Goal: Task Accomplishment & Management: Complete application form

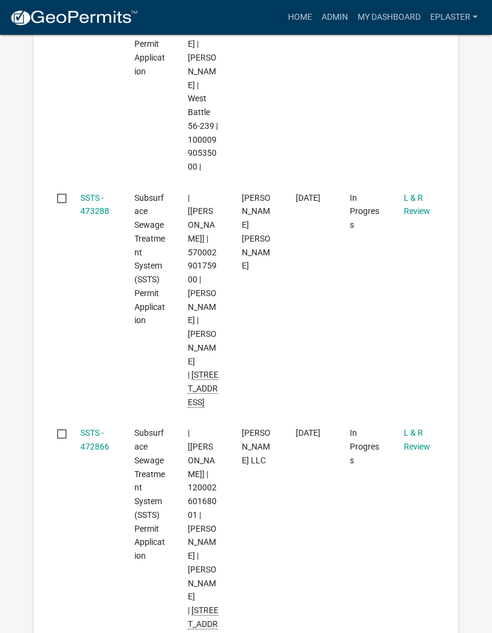
scroll to position [492, 0]
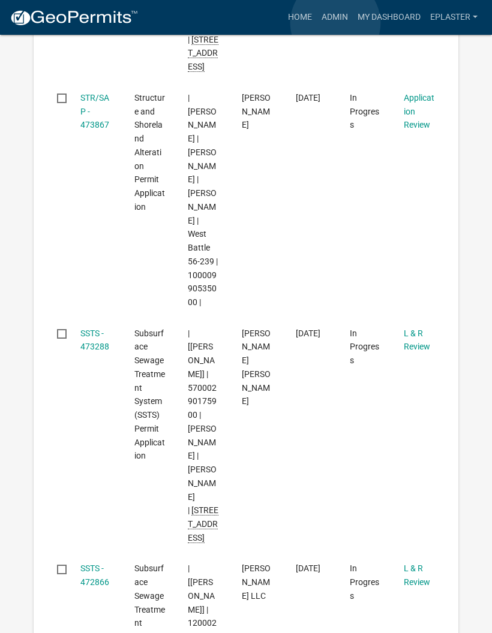
click at [336, 23] on link "Admin" at bounding box center [335, 17] width 36 height 23
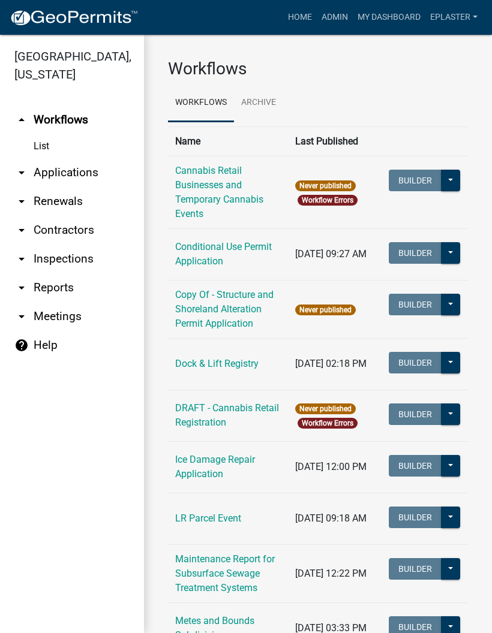
click at [74, 179] on link "arrow_drop_down Applications" at bounding box center [72, 172] width 144 height 29
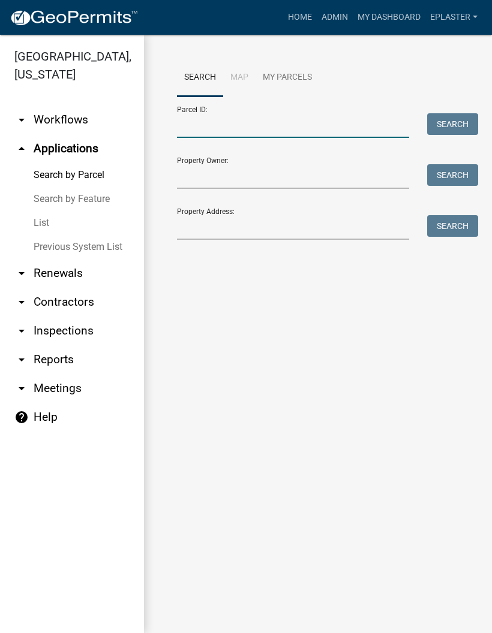
click at [296, 126] on input "Parcel ID:" at bounding box center [293, 125] width 232 height 25
click at [307, 123] on input "Parcel ID:" at bounding box center [293, 125] width 232 height 25
paste input "25000180103024"
type input "25000180103024"
click at [451, 124] on button "Search" at bounding box center [452, 124] width 51 height 22
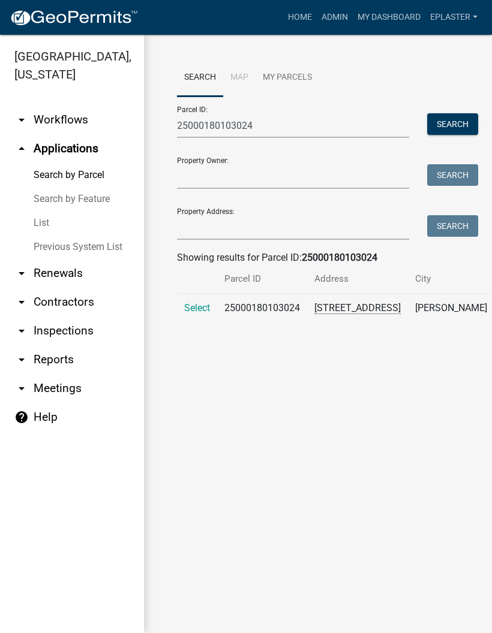
click at [197, 314] on span "Select" at bounding box center [197, 307] width 26 height 11
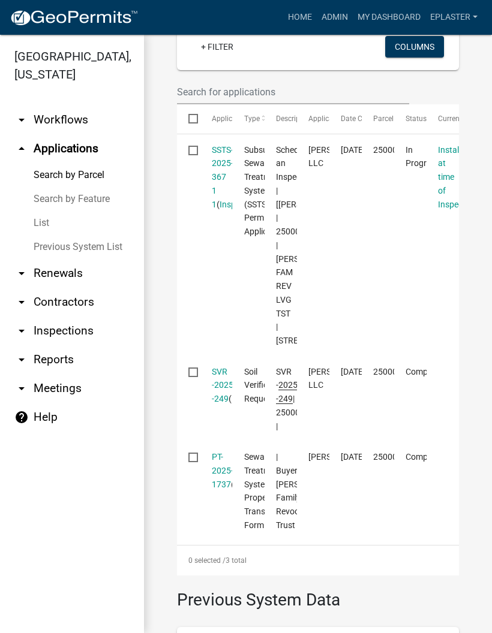
scroll to position [372, 0]
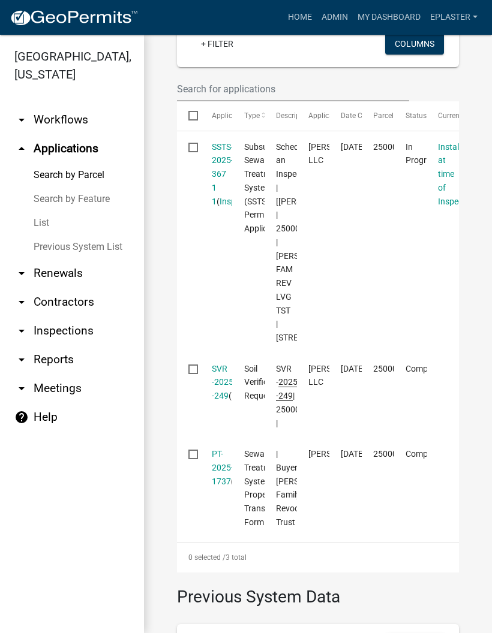
click at [224, 183] on link "SSTS-2025-367 1 1" at bounding box center [223, 174] width 22 height 64
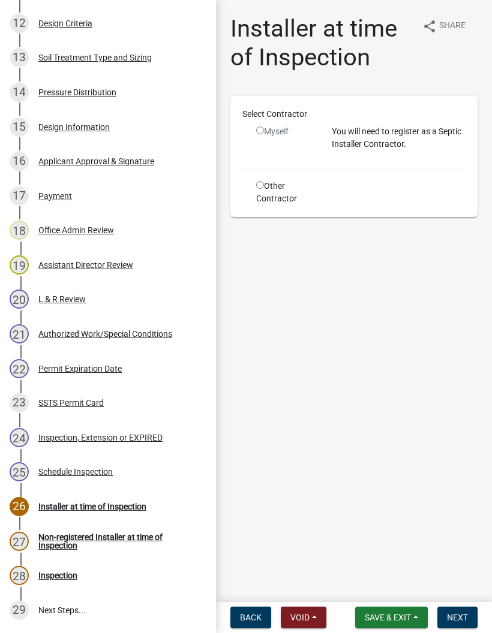
scroll to position [623, 0]
click at [166, 121] on div "15 Design Information" at bounding box center [103, 127] width 187 height 19
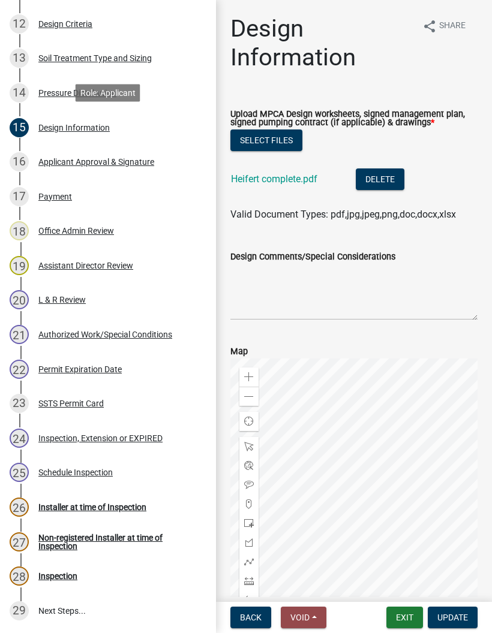
click at [282, 145] on button "Select files" at bounding box center [266, 141] width 72 height 22
click at [293, 143] on button "Select files" at bounding box center [266, 141] width 72 height 22
